Goal: Task Accomplishment & Management: Use online tool/utility

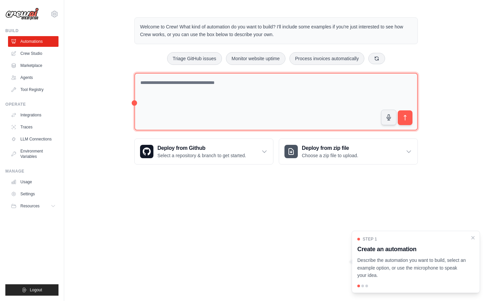
click at [177, 86] on textarea at bounding box center [276, 102] width 284 height 58
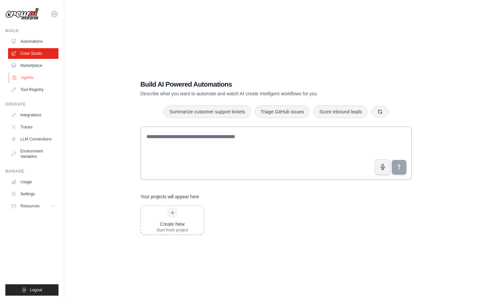
click at [43, 79] on link "Agents" at bounding box center [34, 77] width 51 height 11
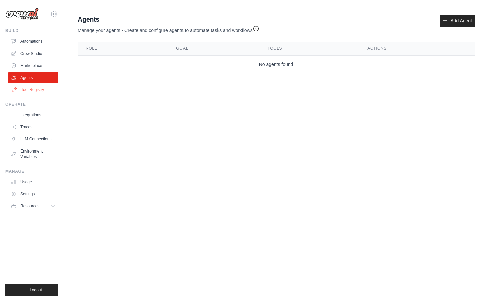
click at [37, 89] on link "Tool Registry" at bounding box center [34, 89] width 51 height 11
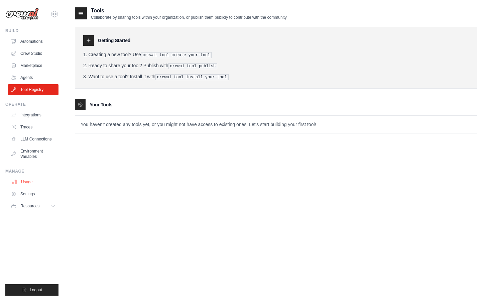
click at [33, 182] on link "Usage" at bounding box center [34, 182] width 51 height 11
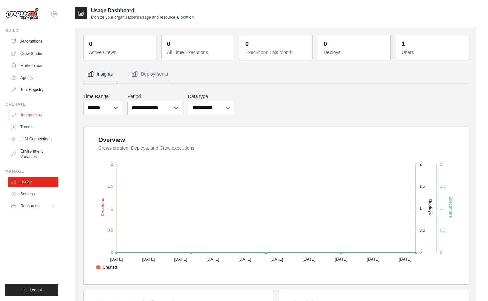
click at [32, 116] on link "Integrations" at bounding box center [34, 115] width 51 height 11
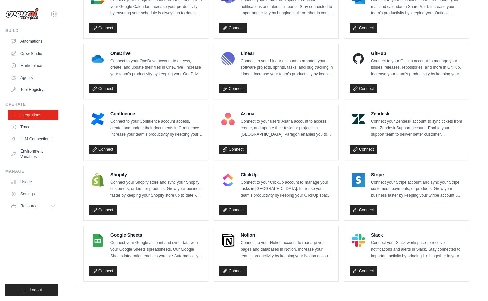
scroll to position [345, 0]
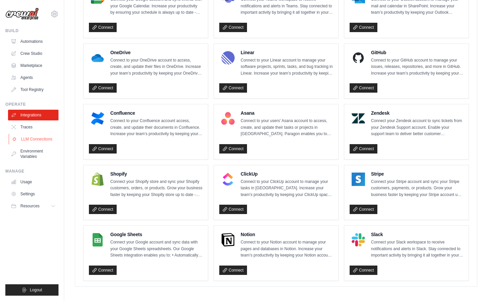
click at [38, 139] on link "LLM Connections" at bounding box center [34, 139] width 51 height 11
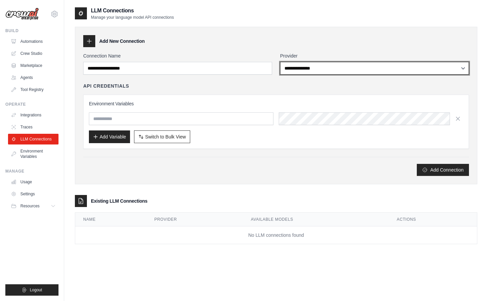
click at [317, 72] on select "**********" at bounding box center [374, 68] width 189 height 13
click at [280, 62] on select "**********" at bounding box center [374, 68] width 189 height 13
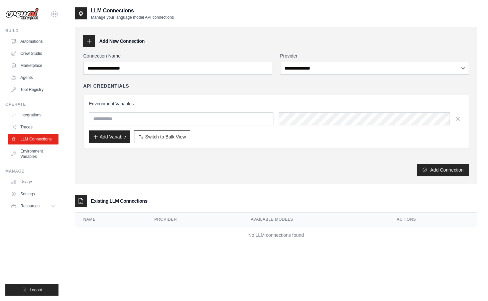
click at [233, 82] on div "**********" at bounding box center [276, 114] width 386 height 123
click at [31, 66] on link "Marketplace" at bounding box center [34, 65] width 51 height 11
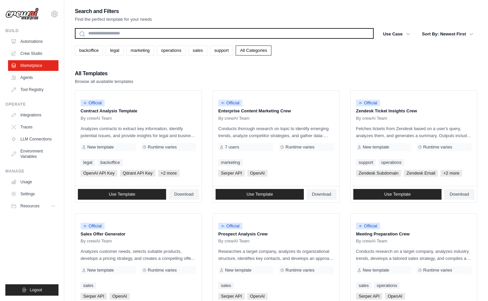
click at [194, 36] on input "text" at bounding box center [224, 33] width 299 height 11
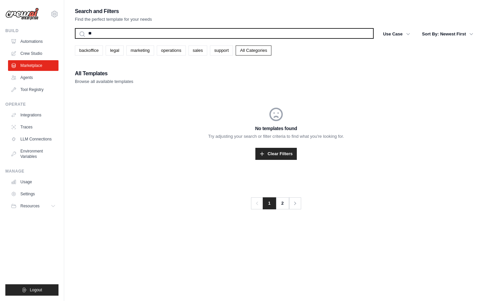
type input "*"
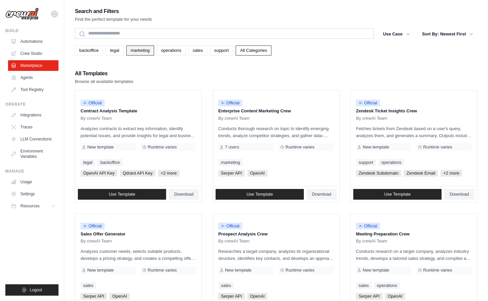
click at [149, 53] on link "marketing" at bounding box center [140, 50] width 28 height 10
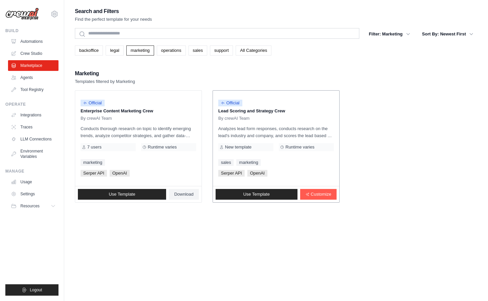
click at [278, 113] on p "Lead Scoring and Strategy Crew" at bounding box center [276, 111] width 116 height 7
click at [282, 192] on link "Use Template" at bounding box center [257, 194] width 82 height 11
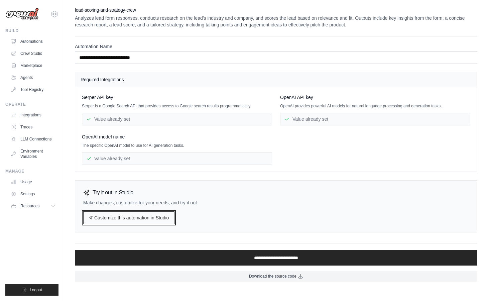
click at [145, 217] on link "Customize this automation in Studio" at bounding box center [128, 217] width 91 height 13
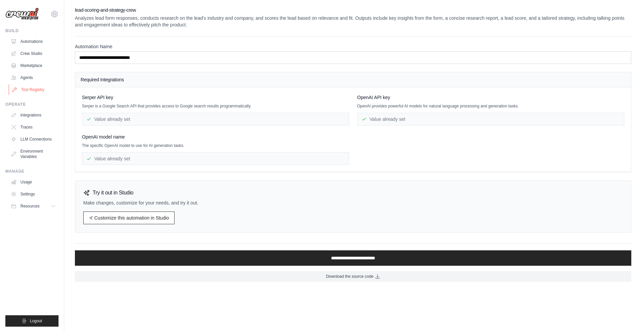
click at [38, 89] on link "Tool Registry" at bounding box center [34, 89] width 51 height 11
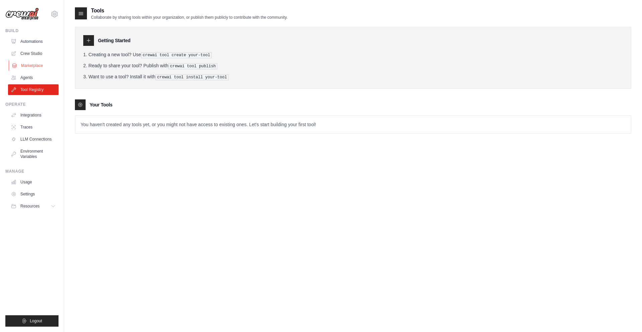
click at [37, 64] on link "Marketplace" at bounding box center [34, 65] width 51 height 11
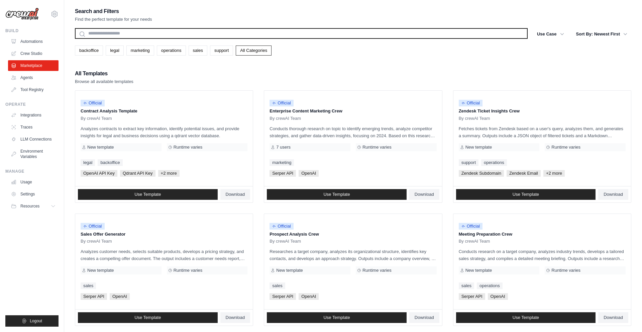
click at [191, 32] on input "text" at bounding box center [301, 33] width 453 height 11
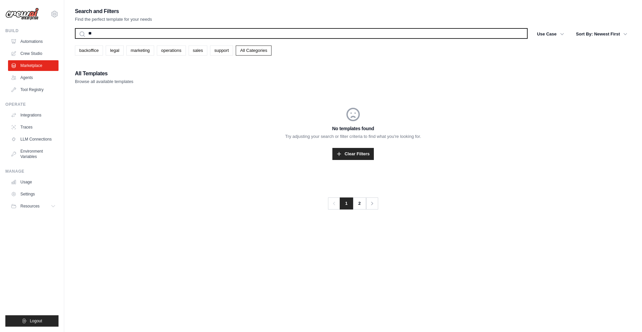
type input "*"
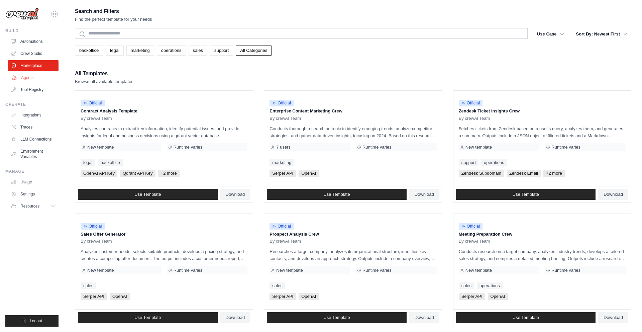
click at [30, 80] on link "Agents" at bounding box center [34, 77] width 51 height 11
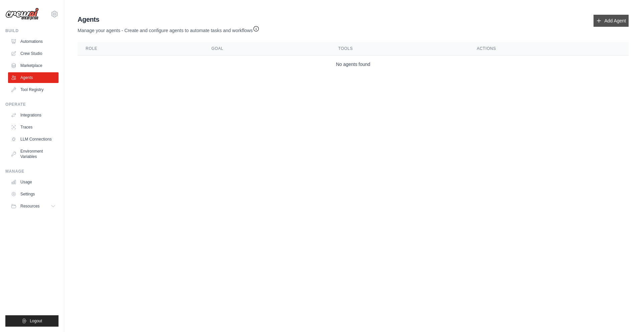
click at [488, 20] on link "Add Agent" at bounding box center [611, 21] width 35 height 12
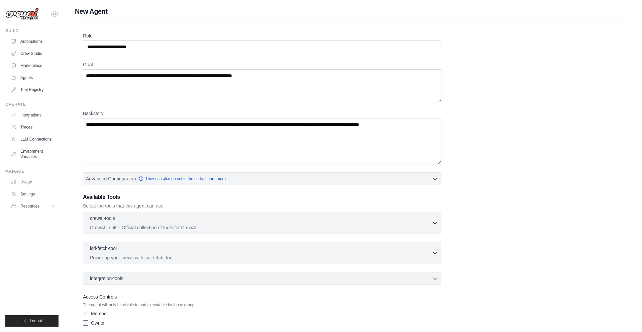
scroll to position [27, 0]
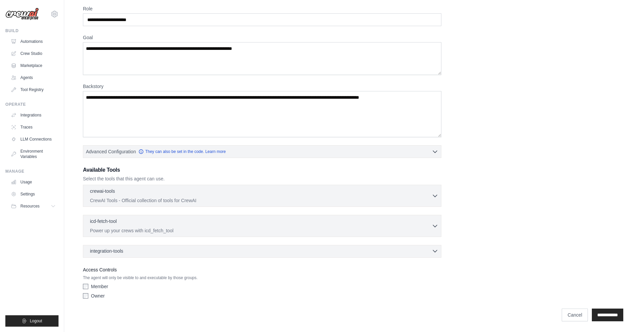
click at [114, 249] on span "integration-tools" at bounding box center [106, 251] width 33 height 7
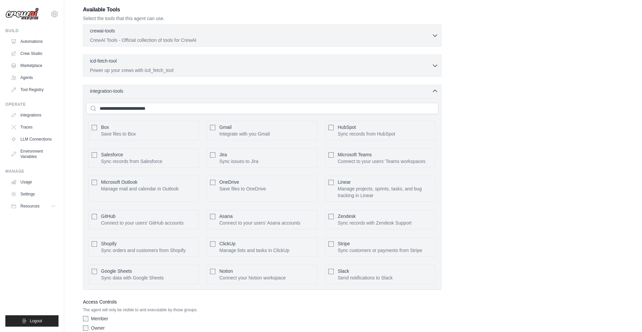
scroll to position [146, 0]
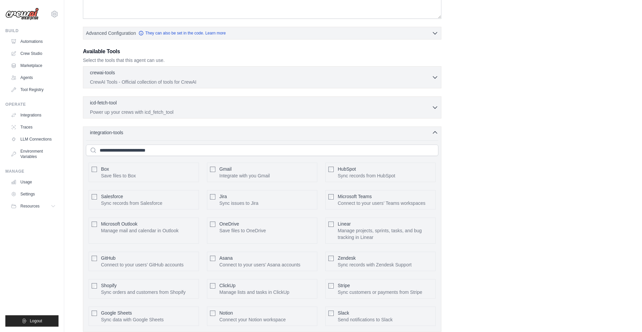
click at [114, 134] on span "integration-tools" at bounding box center [106, 132] width 33 height 7
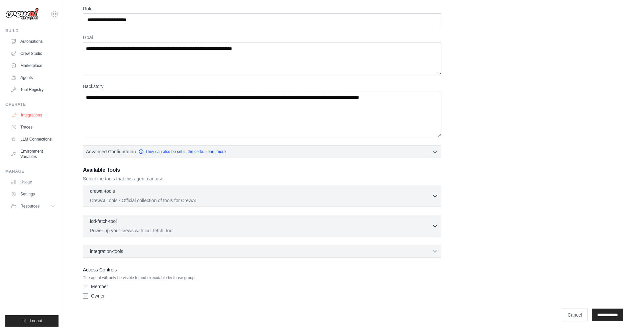
click at [35, 114] on link "Integrations" at bounding box center [34, 115] width 51 height 11
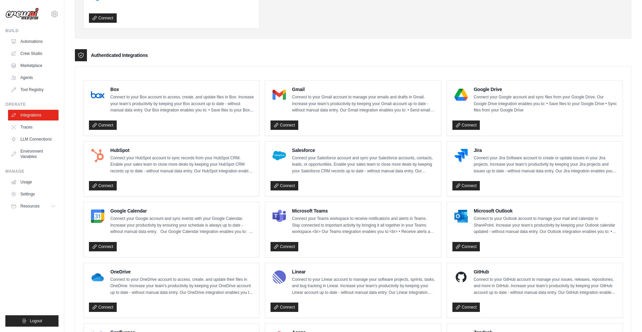
scroll to position [141, 0]
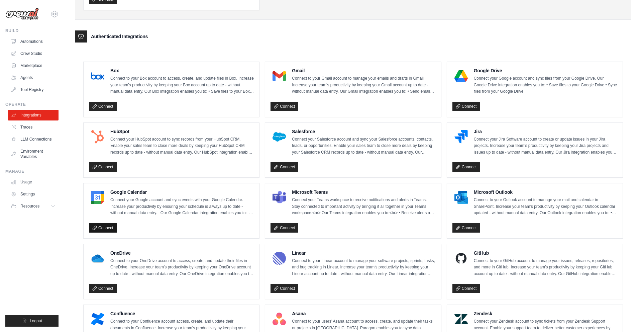
click at [103, 226] on link "Connect" at bounding box center [103, 227] width 28 height 9
click at [36, 209] on button "Resources" at bounding box center [34, 206] width 51 height 11
click at [34, 39] on link "Automations" at bounding box center [34, 41] width 51 height 11
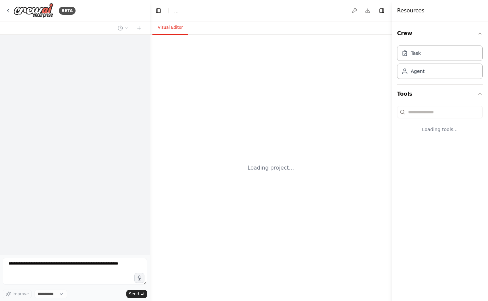
select select "****"
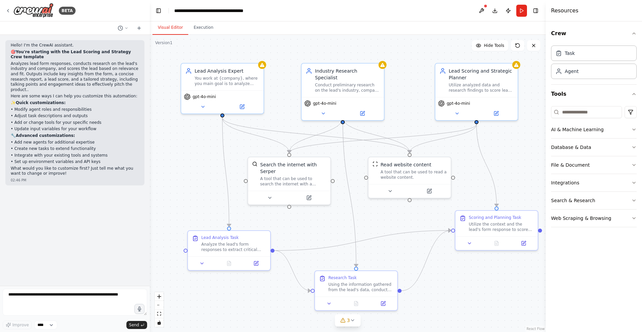
drag, startPoint x: 172, startPoint y: 126, endPoint x: 209, endPoint y: 135, distance: 38.4
click at [209, 135] on div ".deletable-edge-delete-btn { width: 20px; height: 20px; border: 0px solid #ffff…" at bounding box center [348, 183] width 396 height 297
click at [227, 77] on div "You work at {company}, where you main goal is to analyze leads form responses t…" at bounding box center [227, 79] width 65 height 11
click at [202, 106] on icon at bounding box center [202, 105] width 5 height 5
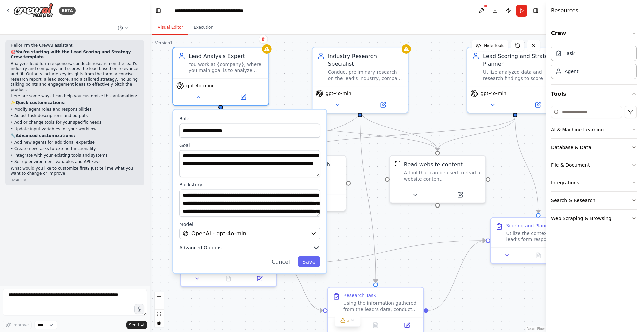
click at [210, 248] on span "Advanced Options" at bounding box center [200, 248] width 42 height 6
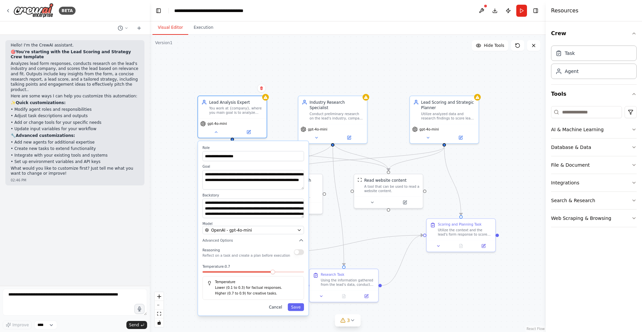
click at [276, 301] on button "Cancel" at bounding box center [276, 307] width 20 height 8
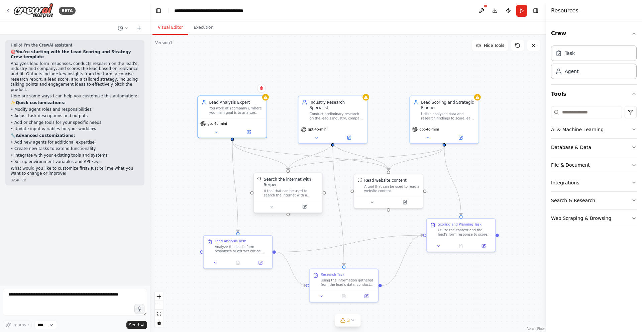
click at [287, 191] on div "A tool that can be used to search the internet with a search_query. Supports di…" at bounding box center [291, 193] width 55 height 9
click at [289, 180] on div "Search the internet with Serper" at bounding box center [291, 181] width 55 height 11
click at [275, 206] on button at bounding box center [271, 206] width 31 height 7
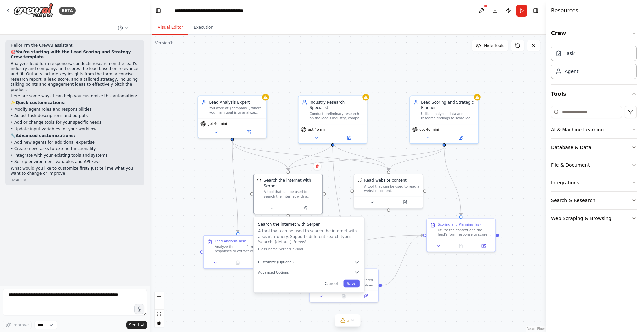
click at [488, 127] on button "AI & Machine Learning" at bounding box center [594, 129] width 86 height 17
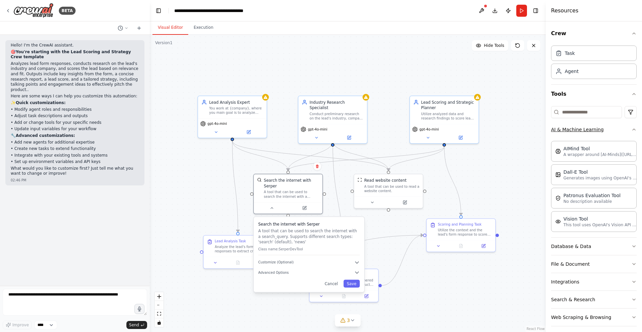
click at [488, 126] on button "AI & Machine Learning" at bounding box center [594, 129] width 86 height 17
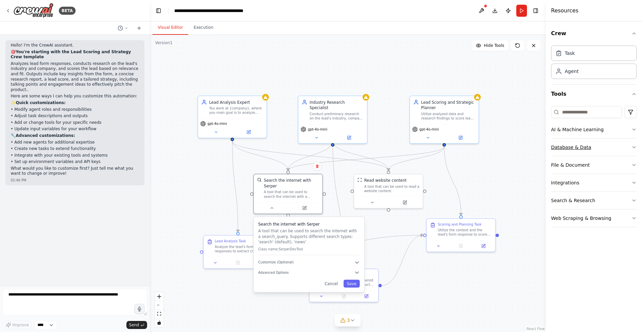
click at [488, 150] on button "Database & Data" at bounding box center [594, 146] width 86 height 17
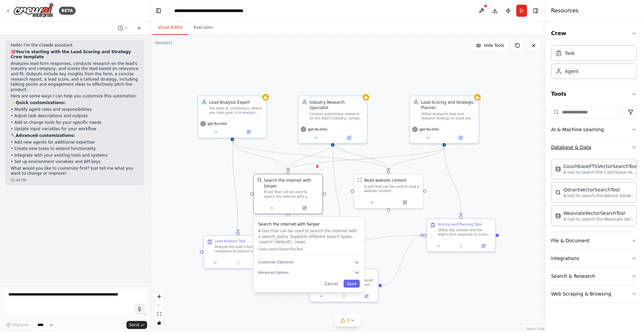
click at [488, 143] on button "Database & Data" at bounding box center [594, 146] width 86 height 17
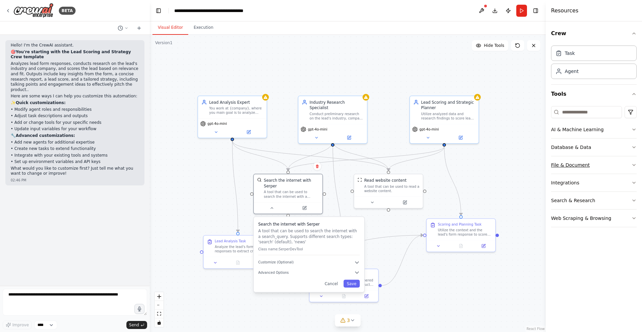
click at [488, 168] on button "File & Document" at bounding box center [594, 164] width 86 height 17
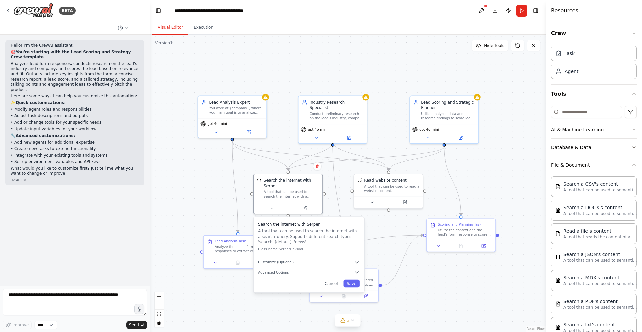
click at [488, 168] on button "File & Document" at bounding box center [594, 164] width 86 height 17
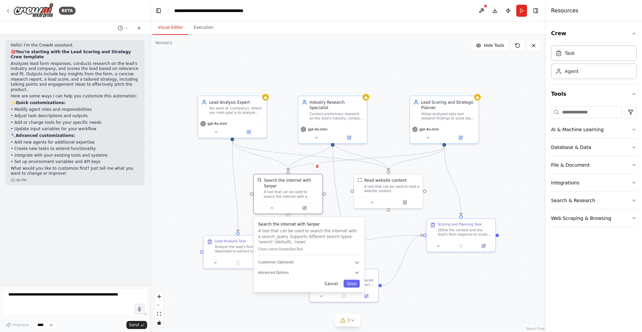
click at [339, 284] on button "Cancel" at bounding box center [331, 284] width 20 height 8
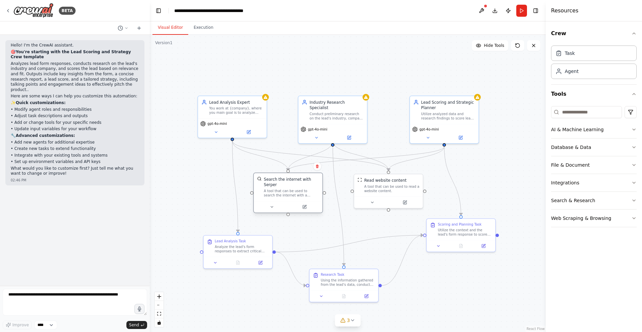
click at [300, 194] on div "A tool that can be used to search the internet with a search_query. Supports di…" at bounding box center [291, 193] width 55 height 9
click at [239, 250] on div "Analyze the lead's form responses to extract critical information that might be…" at bounding box center [242, 247] width 54 height 9
click at [215, 262] on icon at bounding box center [215, 261] width 4 height 4
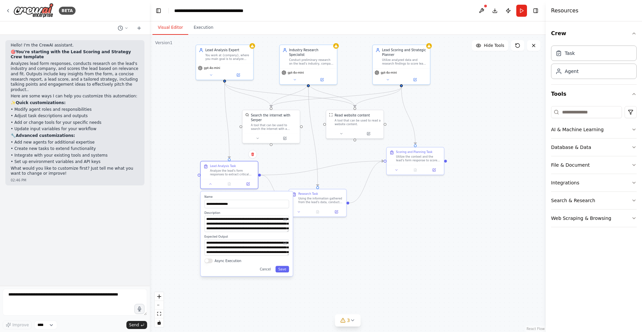
drag, startPoint x: 182, startPoint y: 254, endPoint x: 183, endPoint y: 177, distance: 76.9
click at [183, 177] on div ".deletable-edge-delete-btn { width: 20px; height: 20px; border: 0px solid #ffff…" at bounding box center [348, 183] width 396 height 297
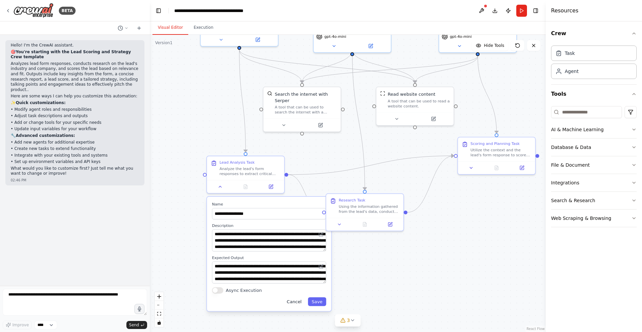
click at [297, 301] on button "Cancel" at bounding box center [294, 301] width 22 height 9
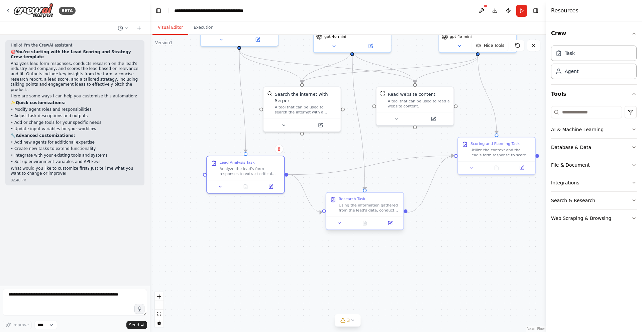
click at [356, 210] on div "Using the information gathered from the lead's data, conduct preliminary resear…" at bounding box center [369, 208] width 61 height 10
click at [344, 223] on button at bounding box center [339, 223] width 21 height 8
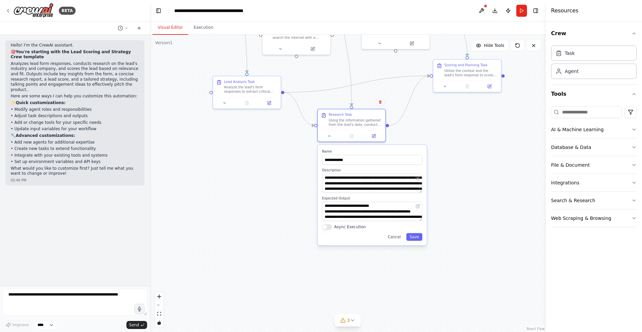
drag, startPoint x: 287, startPoint y: 257, endPoint x: 281, endPoint y: 182, distance: 75.1
click at [281, 182] on div ".deletable-edge-delete-btn { width: 20px; height: 20px; border: 0px solid #ffff…" at bounding box center [348, 183] width 396 height 297
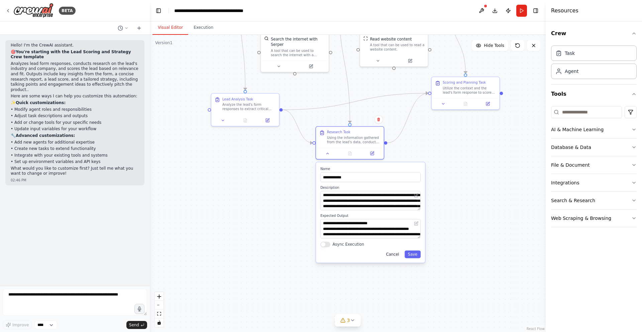
click at [397, 256] on button "Cancel" at bounding box center [393, 254] width 20 height 8
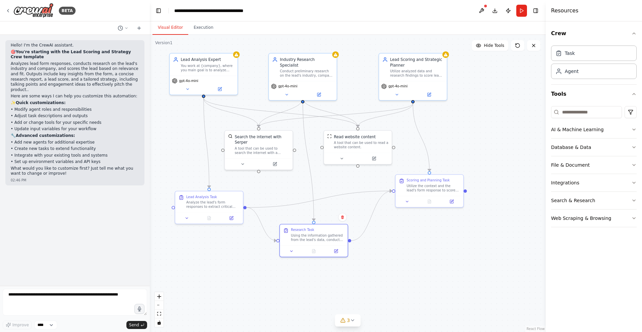
drag, startPoint x: 412, startPoint y: 200, endPoint x: 372, endPoint y: 304, distance: 111.9
click at [372, 301] on div ".deletable-edge-delete-btn { width: 20px; height: 20px; border: 0px solid #ffff…" at bounding box center [348, 183] width 396 height 297
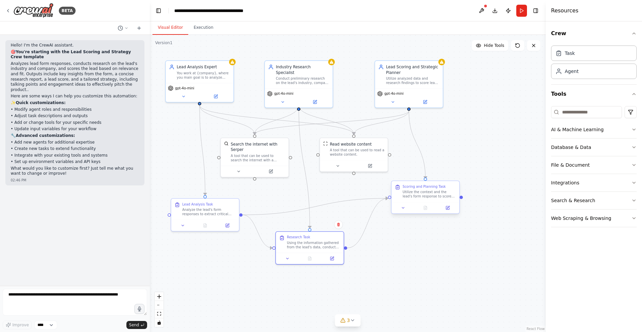
click at [428, 196] on div "Utilize the context and the lead's form response to score the lead. Consider fa…" at bounding box center [430, 194] width 54 height 9
click at [405, 208] on icon at bounding box center [403, 207] width 4 height 4
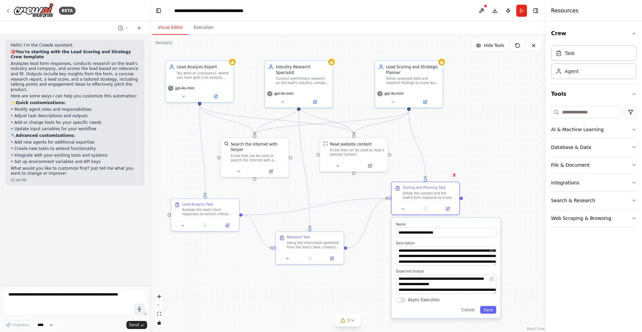
click at [384, 254] on div ".deletable-edge-delete-btn { width: 20px; height: 20px; border: 0px solid #ffff…" at bounding box center [348, 183] width 396 height 297
click at [465, 301] on button "Cancel" at bounding box center [468, 310] width 20 height 8
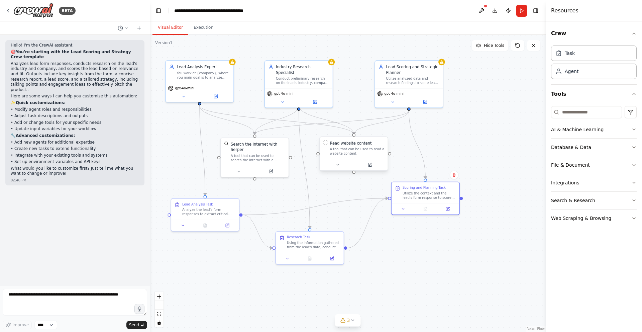
click at [349, 155] on div "A tool that can be used to read a website content." at bounding box center [357, 151] width 55 height 9
click at [339, 165] on icon at bounding box center [338, 165] width 4 height 4
click at [348, 209] on span "Customize (Optional)" at bounding box center [341, 208] width 35 height 4
click at [421, 207] on icon "button" at bounding box center [421, 208] width 5 height 5
click at [398, 221] on button "Cancel" at bounding box center [397, 220] width 20 height 8
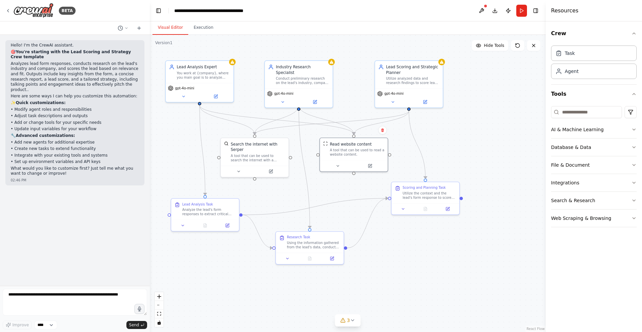
click at [453, 137] on div ".deletable-edge-delete-btn { width: 20px; height: 20px; border: 0px solid #ffff…" at bounding box center [348, 183] width 396 height 297
click at [422, 82] on div "Utilize analyzed data and research findings to score leads and suggest an appro…" at bounding box center [413, 79] width 54 height 9
click at [396, 103] on button at bounding box center [392, 101] width 31 height 7
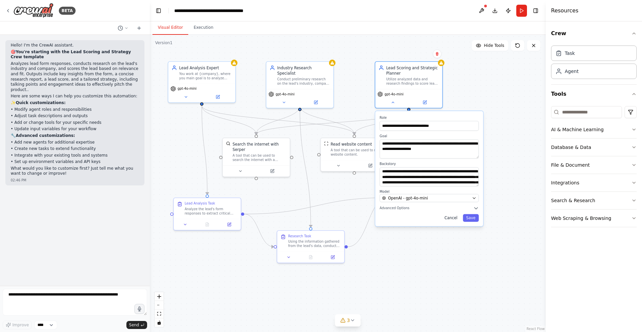
click at [451, 217] on button "Cancel" at bounding box center [451, 218] width 19 height 8
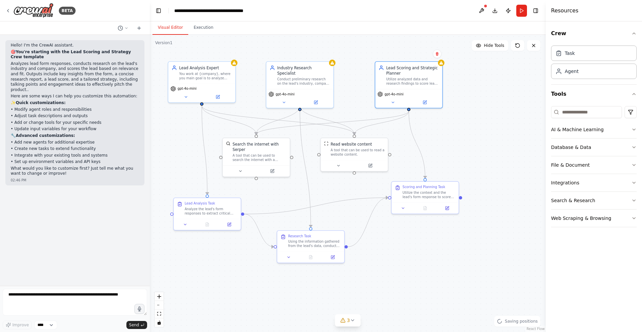
click at [77, 228] on div "Hello! I'm the CrewAI assistant. 🎯 You're starting with the Lead Scoring and St…" at bounding box center [75, 160] width 150 height 251
click at [130, 295] on textarea at bounding box center [75, 302] width 145 height 27
click at [200, 23] on button "Execution" at bounding box center [203, 28] width 30 height 14
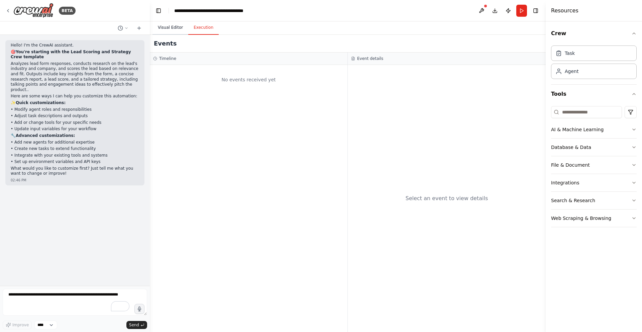
click at [181, 26] on button "Visual Editor" at bounding box center [171, 28] width 36 height 14
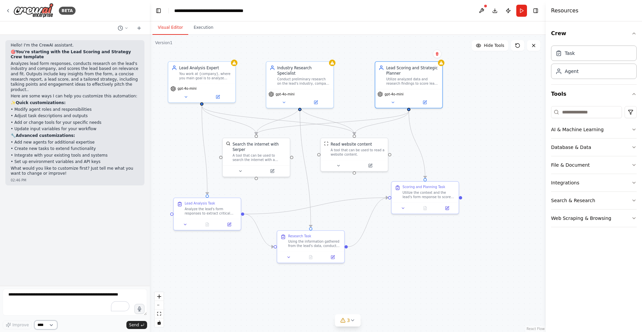
click at [50, 301] on select "****" at bounding box center [45, 324] width 23 height 9
click at [161, 8] on button "Toggle Left Sidebar" at bounding box center [158, 10] width 9 height 9
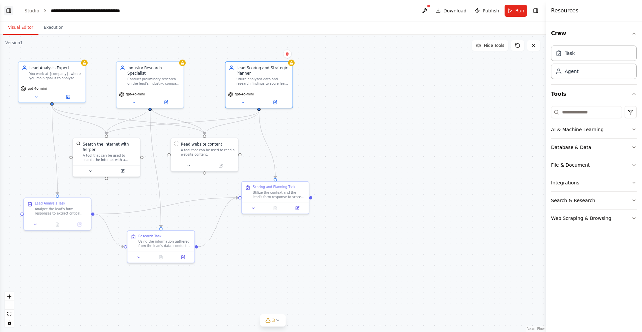
click at [6, 7] on button "Toggle Left Sidebar" at bounding box center [8, 10] width 9 height 9
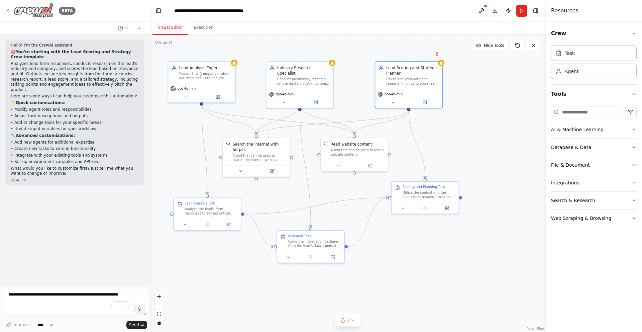
click at [10, 12] on icon at bounding box center [7, 10] width 5 height 5
